Goal: Information Seeking & Learning: Learn about a topic

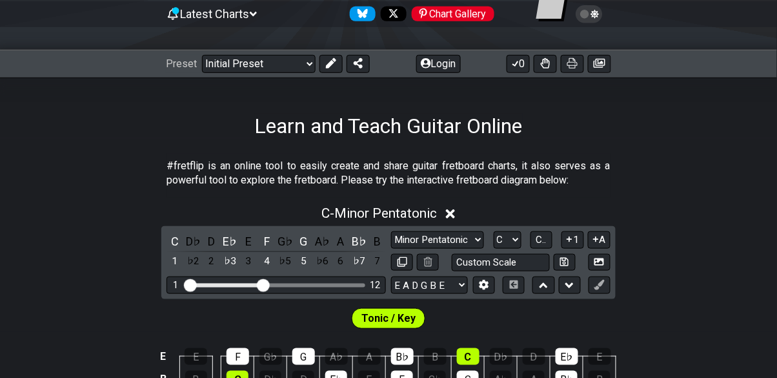
scroll to position [134, 0]
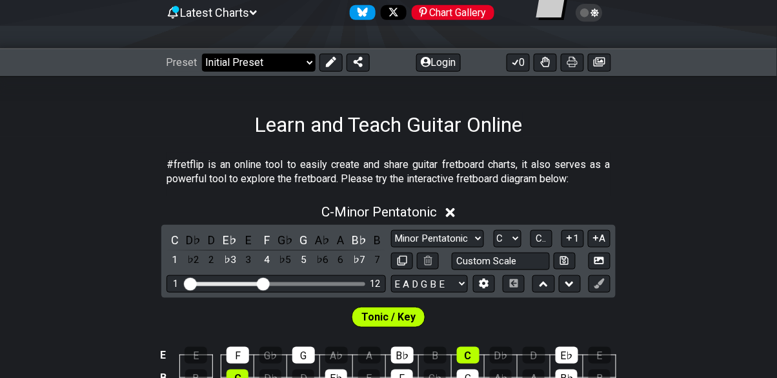
click at [232, 65] on select "Welcome to #fretflip! Initial Preset Custom Preset Minor Pentatonic Major Penta…" at bounding box center [259, 63] width 114 height 18
click at [202, 54] on select "Welcome to #fretflip! Initial Preset Custom Preset Minor Pentatonic Major Penta…" at bounding box center [259, 63] width 114 height 18
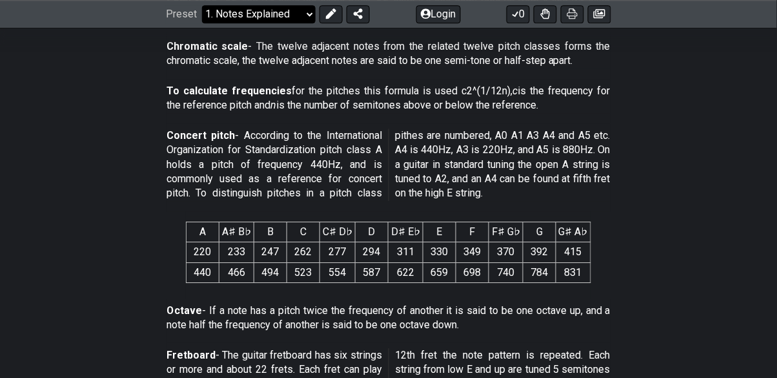
scroll to position [772, 0]
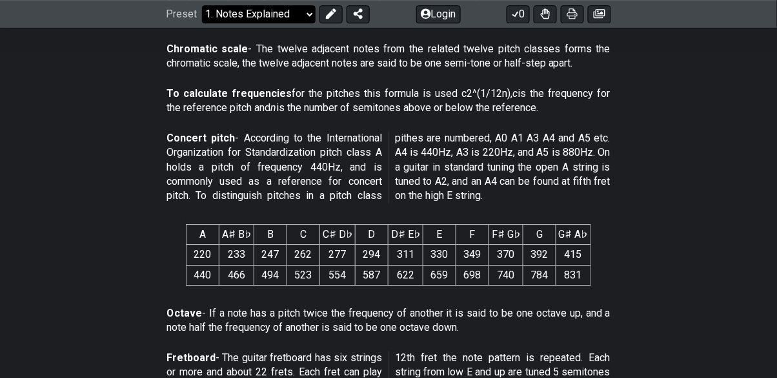
click at [301, 21] on select "Welcome to #fretflip! Initial Preset Custom Preset Minor Pentatonic Major Penta…" at bounding box center [259, 14] width 114 height 18
click at [202, 23] on select "Welcome to #fretflip! Initial Preset Custom Preset Minor Pentatonic Major Penta…" at bounding box center [259, 14] width 114 height 18
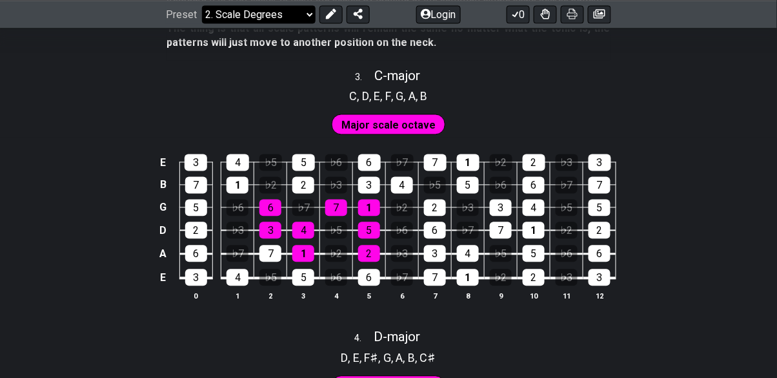
scroll to position [1533, 0]
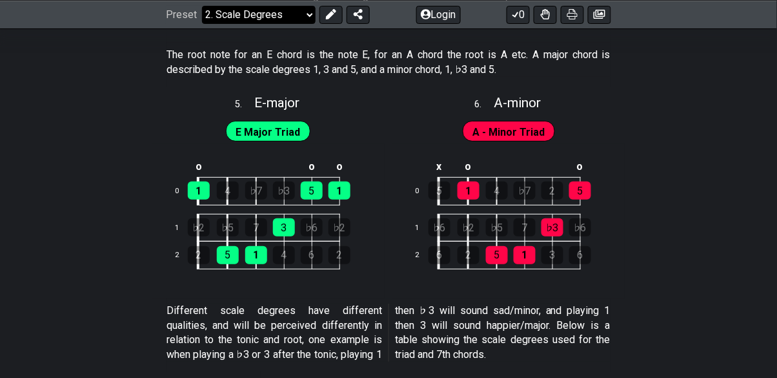
scroll to position [2175, 0]
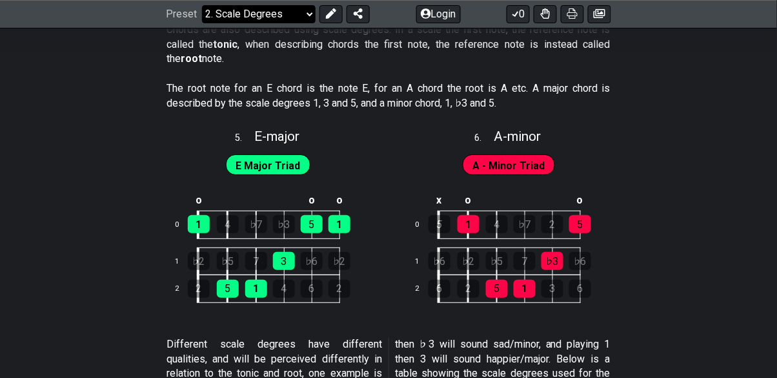
click at [303, 20] on select "Welcome to #fretflip! Initial Preset Custom Preset Minor Pentatonic Major Penta…" at bounding box center [259, 14] width 114 height 18
click at [202, 5] on select "Welcome to #fretflip! Initial Preset Custom Preset Minor Pentatonic Major Penta…" at bounding box center [259, 14] width 114 height 18
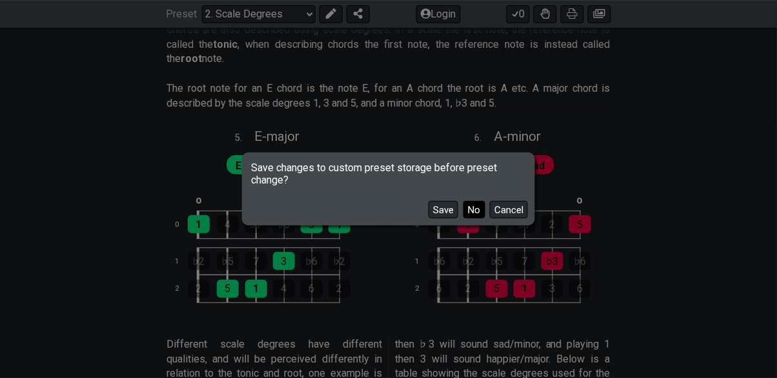
click at [472, 218] on button "No" at bounding box center [475, 209] width 22 height 17
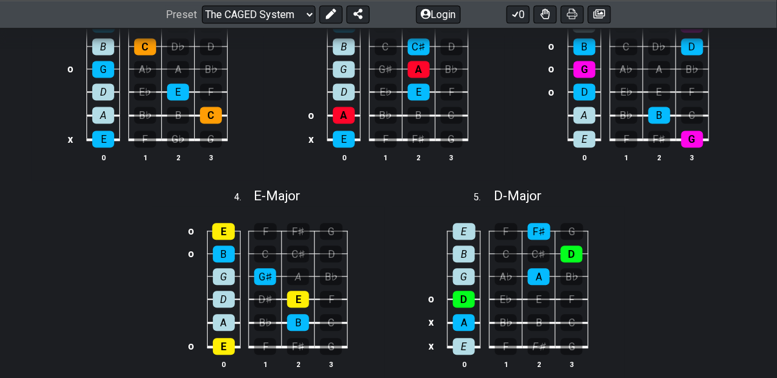
scroll to position [525, 0]
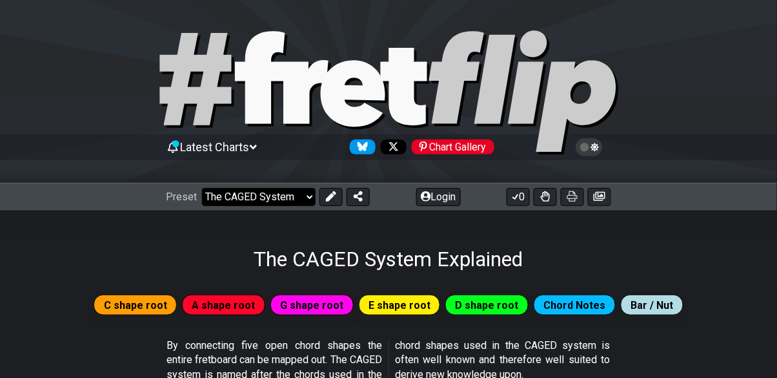
click at [303, 204] on select "Welcome to #fretflip! Initial Preset Custom Preset Minor Pentatonic Major Penta…" at bounding box center [259, 197] width 114 height 18
click at [202, 188] on select "Welcome to #fretflip! Initial Preset Custom Preset Minor Pentatonic Major Penta…" at bounding box center [259, 197] width 114 height 18
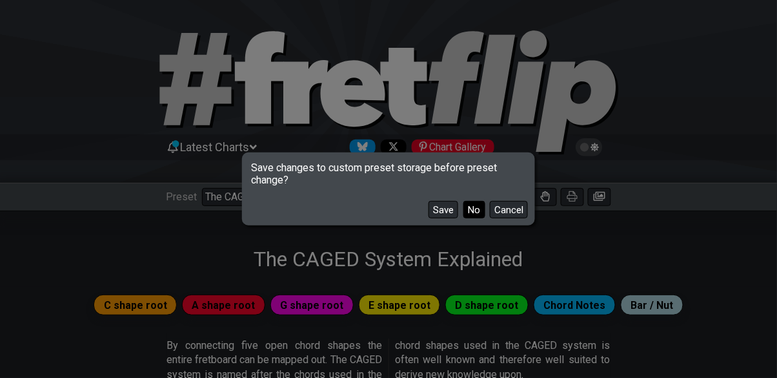
click at [474, 218] on button "No" at bounding box center [475, 209] width 22 height 17
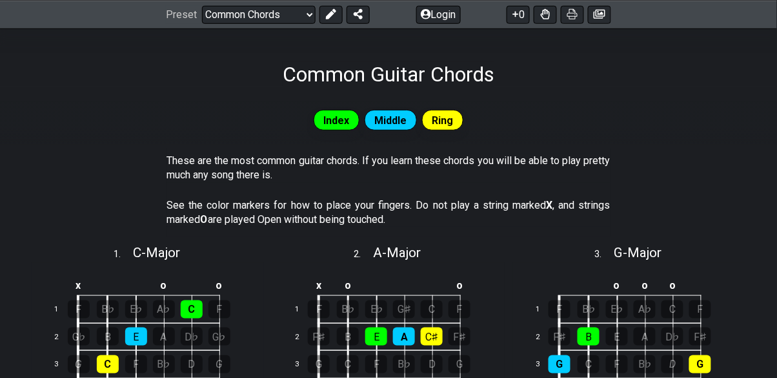
scroll to position [194, 0]
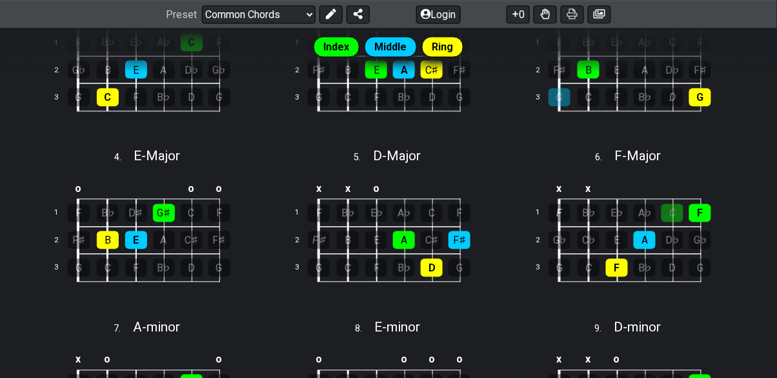
scroll to position [455, 0]
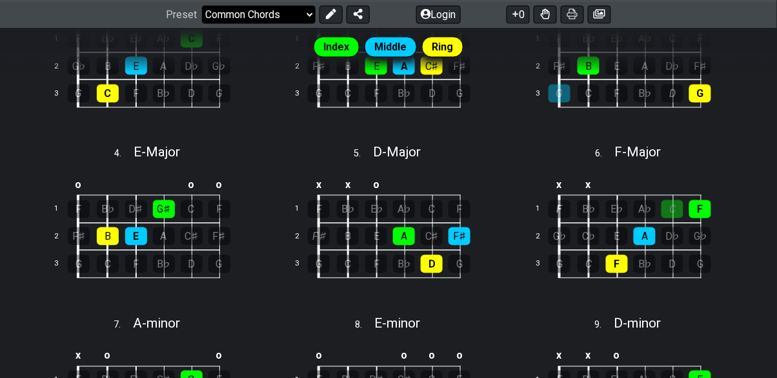
click at [296, 21] on select "Welcome to #fretflip! Initial Preset Custom Preset Minor Pentatonic Major Penta…" at bounding box center [259, 14] width 114 height 18
click at [202, 5] on select "Welcome to #fretflip! Initial Preset Custom Preset Minor Pentatonic Major Penta…" at bounding box center [259, 14] width 114 height 18
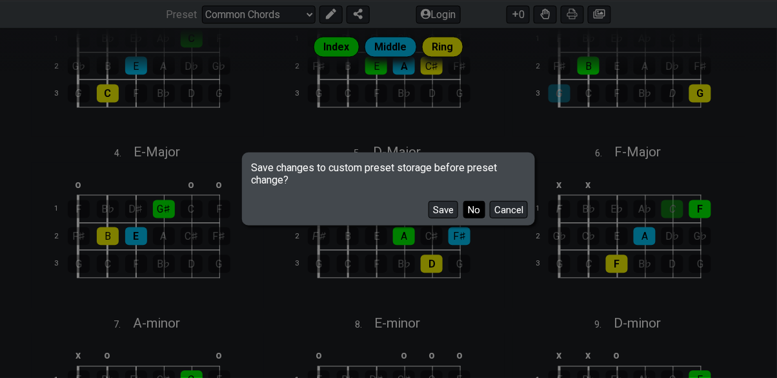
click at [478, 218] on button "No" at bounding box center [475, 209] width 22 height 17
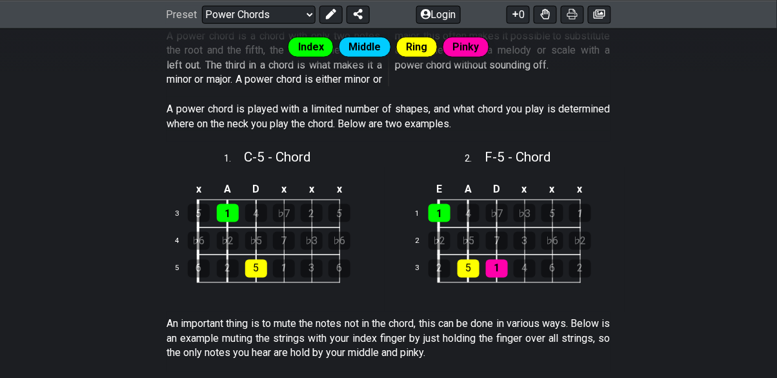
scroll to position [318, 0]
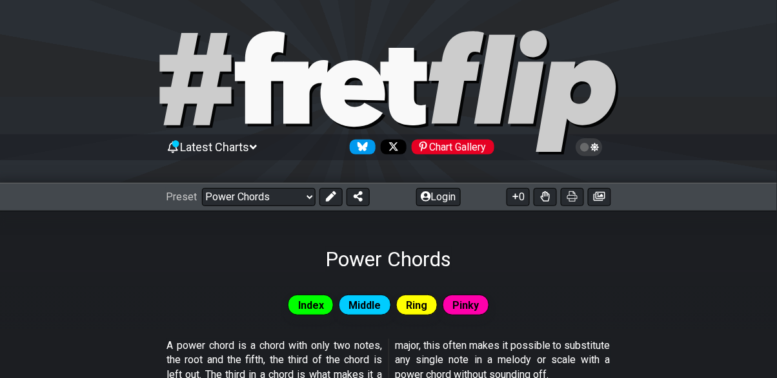
click at [299, 224] on div "Power Chords" at bounding box center [388, 240] width 777 height 61
click at [299, 203] on select "Welcome to #fretflip! Initial Preset Custom Preset Minor Pentatonic Major Penta…" at bounding box center [259, 197] width 114 height 18
click at [202, 188] on select "Welcome to #fretflip! Initial Preset Custom Preset Minor Pentatonic Major Penta…" at bounding box center [259, 197] width 114 height 18
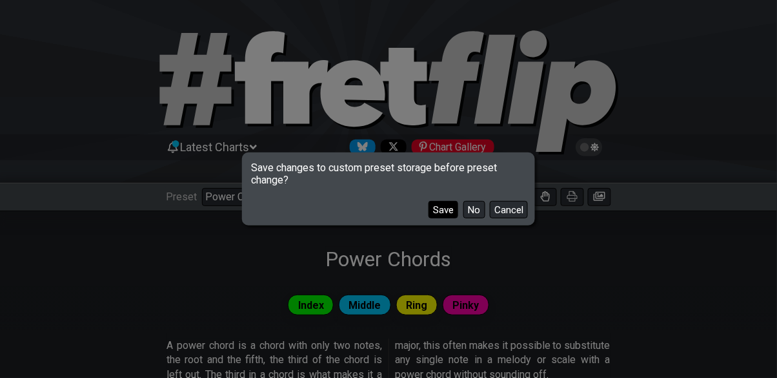
click at [456, 214] on button "Save" at bounding box center [444, 209] width 30 height 17
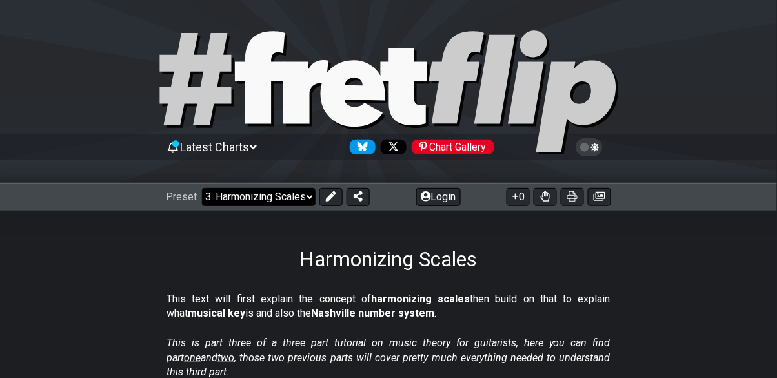
click at [282, 189] on select "Welcome to #fretflip! Initial Preset Power Chords Minor Pentatonic Major Pentat…" at bounding box center [259, 197] width 114 height 18
click at [202, 188] on select "Welcome to #fretflip! Initial Preset Power Chords Minor Pentatonic Major Pentat…" at bounding box center [259, 197] width 114 height 18
select select "/minor-pentatonic"
select select "C"
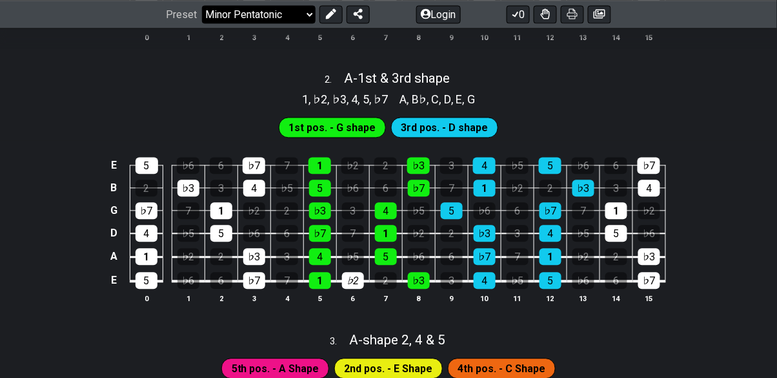
scroll to position [532, 0]
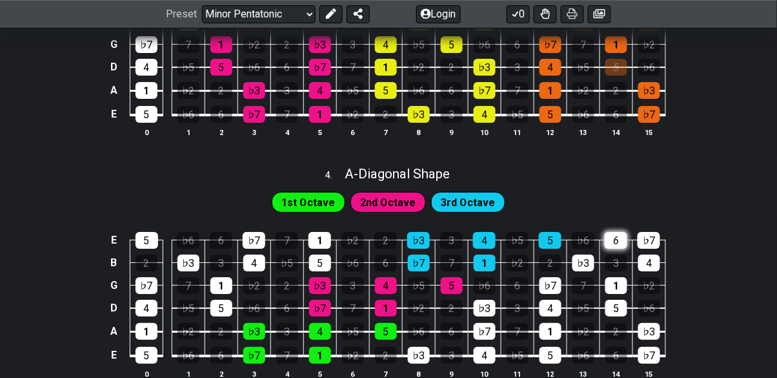
click at [625, 237] on div "6" at bounding box center [616, 240] width 23 height 17
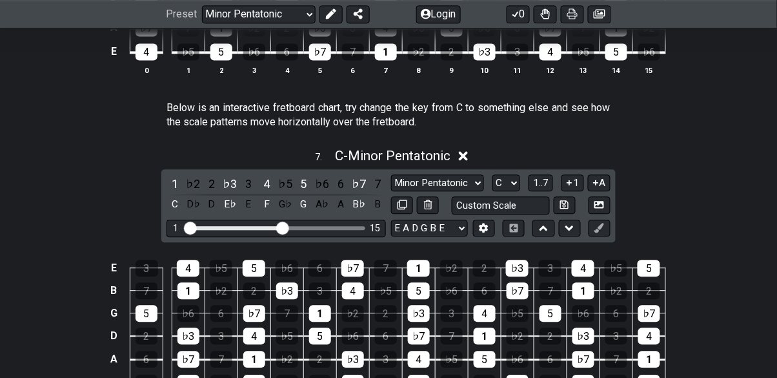
scroll to position [1714, 0]
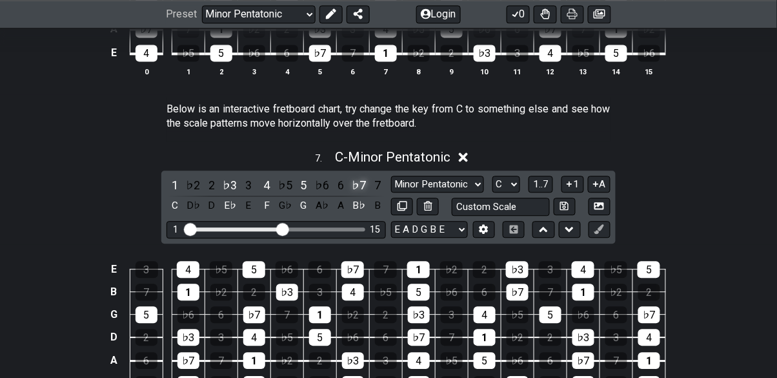
click at [351, 187] on div "♭7" at bounding box center [359, 184] width 17 height 17
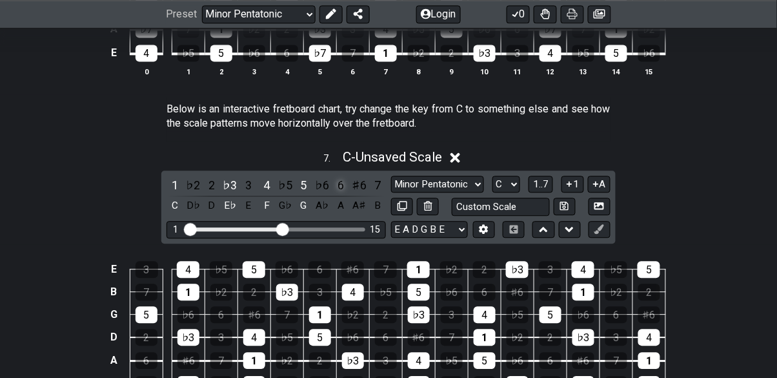
click at [346, 180] on div "6" at bounding box center [341, 184] width 17 height 17
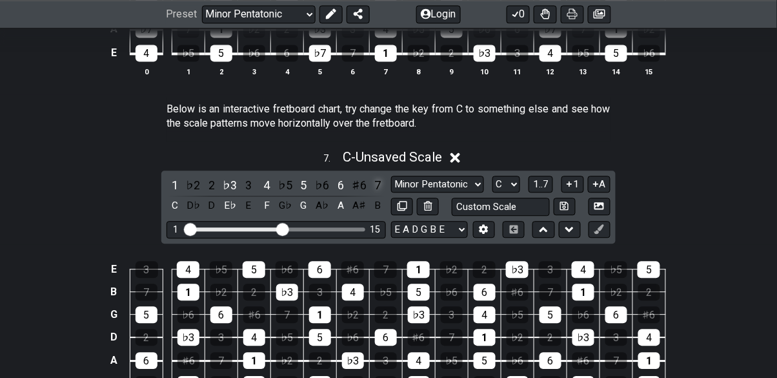
click at [371, 184] on div "7" at bounding box center [377, 184] width 17 height 17
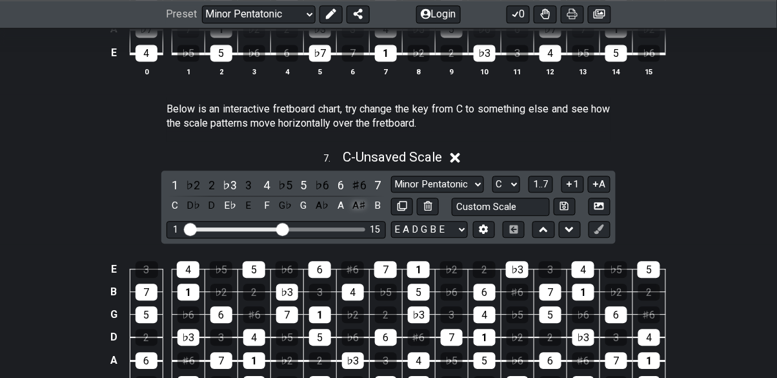
click at [360, 199] on div "A♯" at bounding box center [359, 205] width 17 height 17
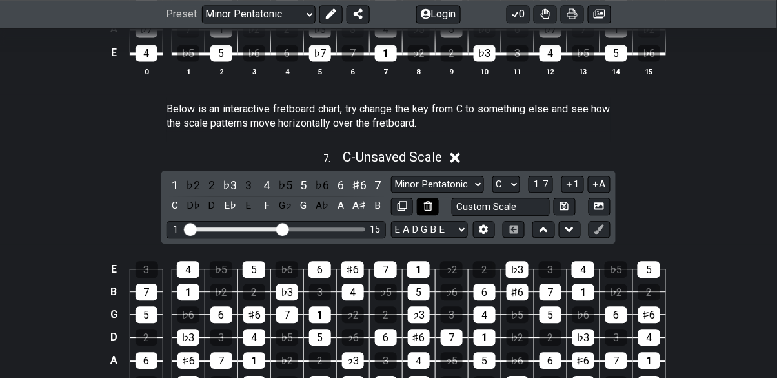
click at [436, 200] on button at bounding box center [428, 206] width 22 height 17
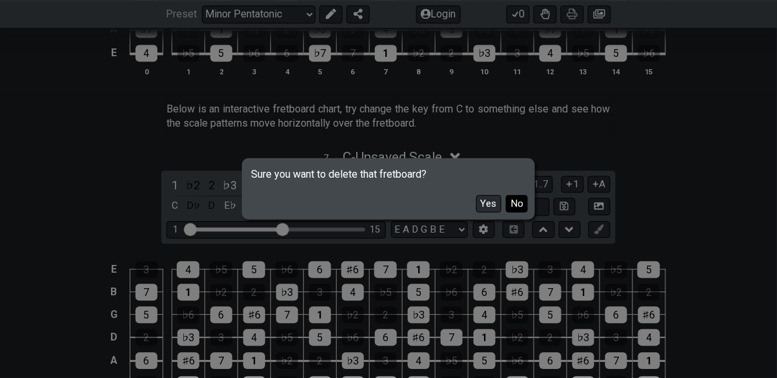
click at [527, 201] on button "No" at bounding box center [517, 203] width 22 height 17
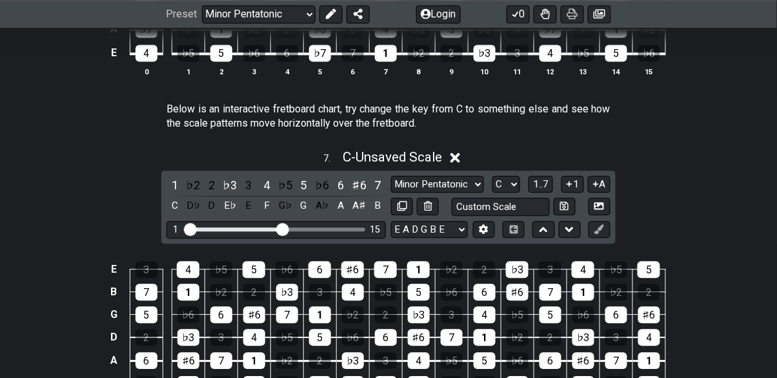
click at [467, 157] on div "7 . C - Unsaved Scale" at bounding box center [388, 153] width 777 height 25
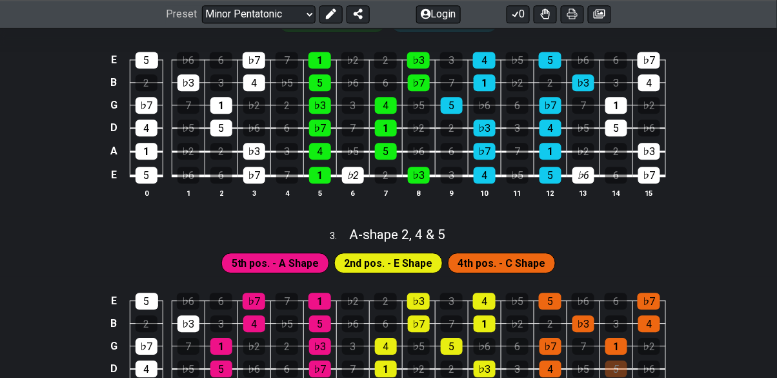
scroll to position [0, 0]
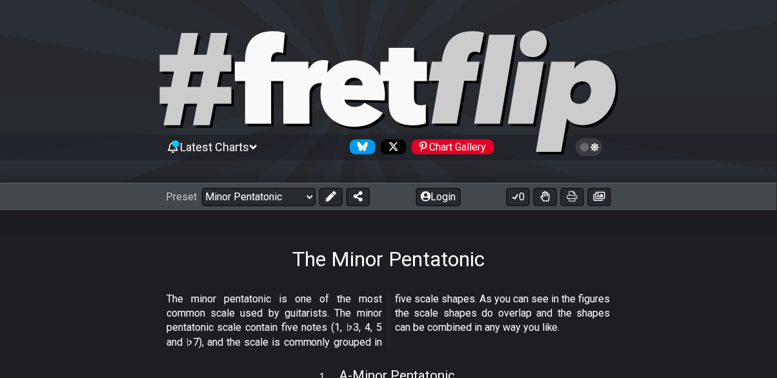
click at [268, 217] on div "The Minor Pentatonic" at bounding box center [388, 240] width 777 height 61
click at [288, 205] on select "Welcome to #fretflip! Initial Preset Power Chords Minor Pentatonic Major Pentat…" at bounding box center [259, 197] width 114 height 18
click at [202, 188] on select "Welcome to #fretflip! Initial Preset Power Chords Minor Pentatonic Major Pentat…" at bounding box center [259, 197] width 114 height 18
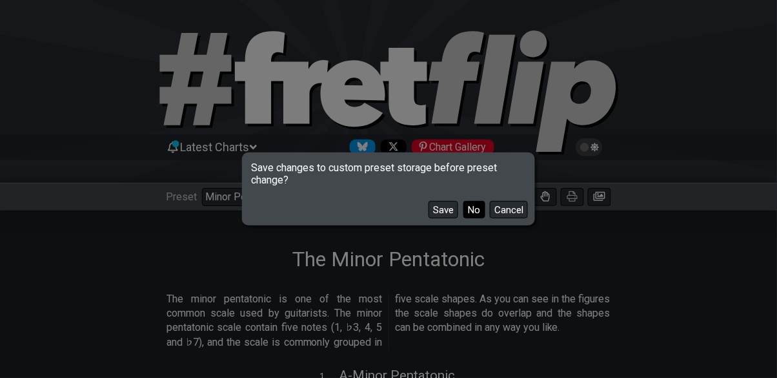
click at [466, 216] on button "No" at bounding box center [475, 209] width 22 height 17
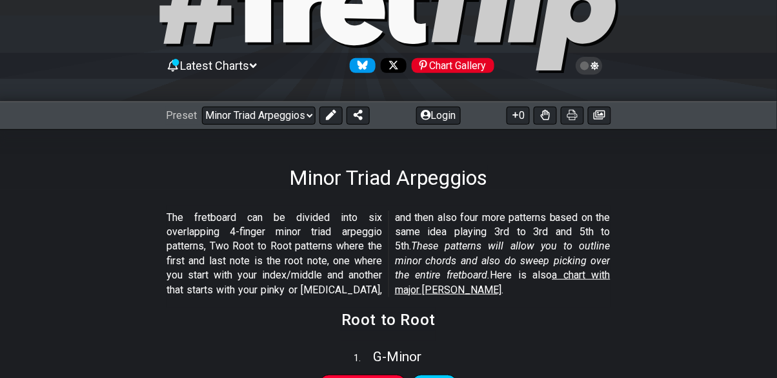
scroll to position [106, 0]
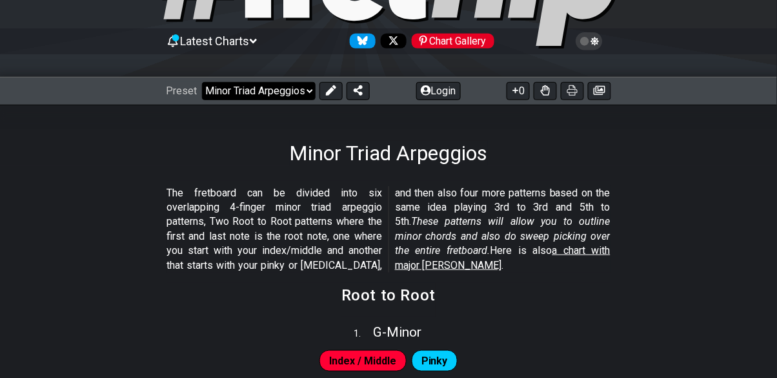
click at [293, 92] on select "Welcome to #fretflip! Initial Preset Power Chords Minor Pentatonic Major Pentat…" at bounding box center [259, 91] width 114 height 18
click at [202, 82] on select "Welcome to #fretflip! Initial Preset Power Chords Minor Pentatonic Major Pentat…" at bounding box center [259, 91] width 114 height 18
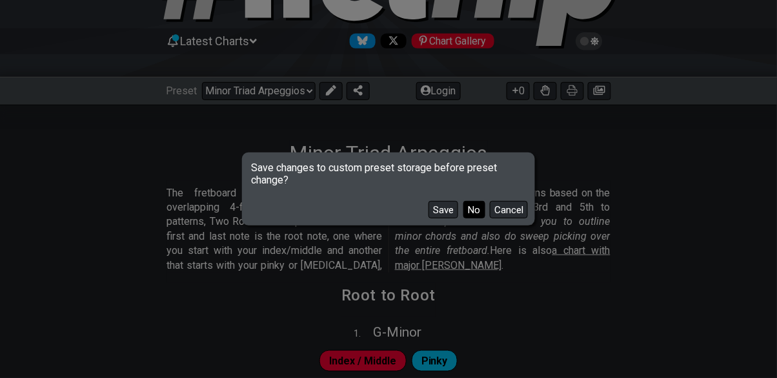
click at [478, 218] on button "No" at bounding box center [475, 209] width 22 height 17
select select "/beginner-guitar"
